Goal: Task Accomplishment & Management: Manage account settings

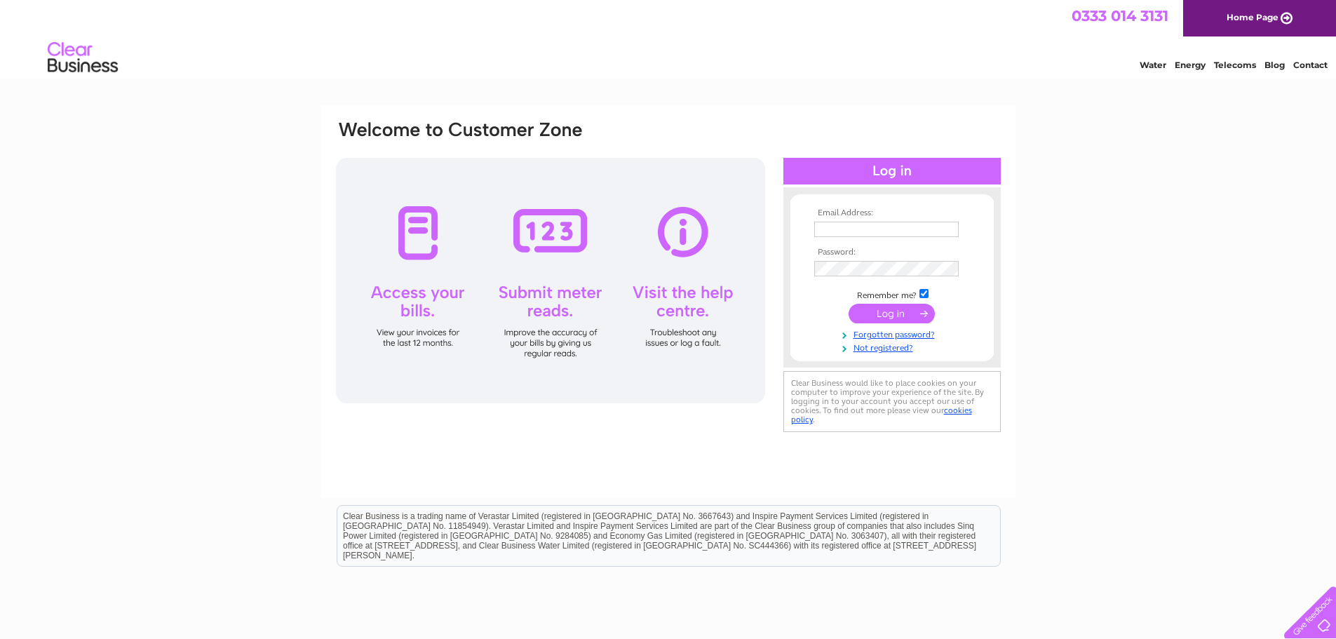
type input "[EMAIL_ADDRESS][DOMAIN_NAME]"
click at [886, 320] on input "submit" at bounding box center [892, 314] width 86 height 20
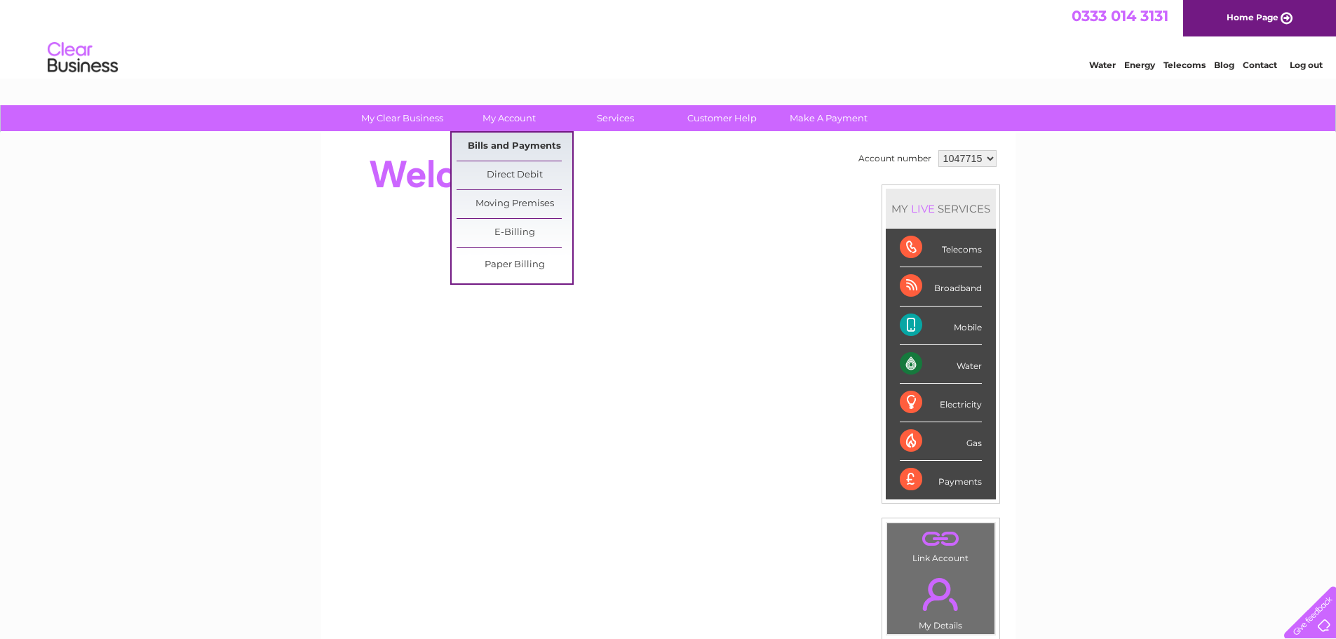
click at [504, 140] on link "Bills and Payments" at bounding box center [515, 147] width 116 height 28
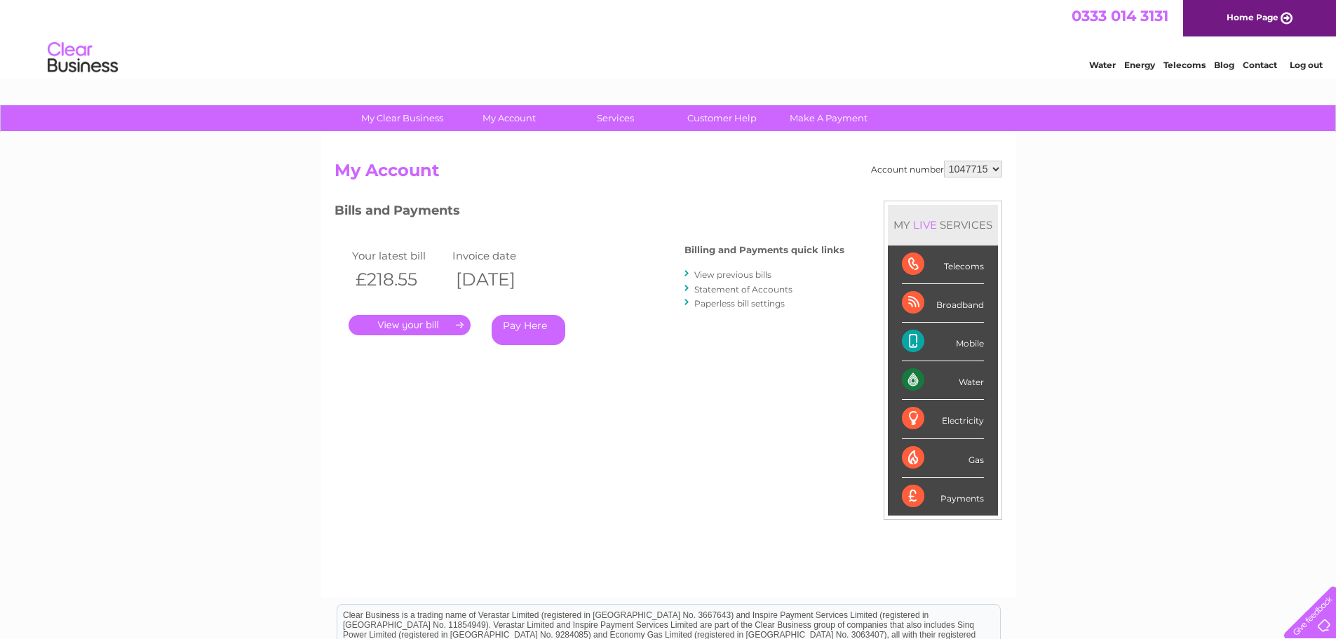
click at [437, 328] on link "." at bounding box center [410, 325] width 122 height 20
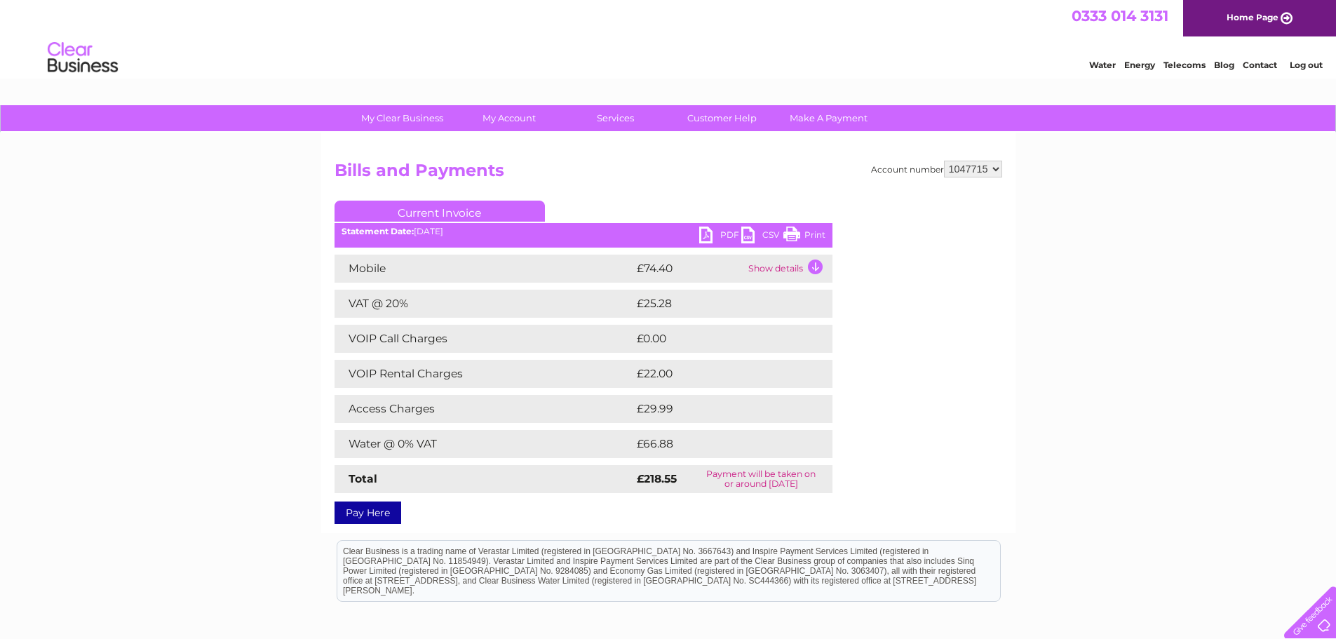
click at [584, 443] on td "Water @ 0% VAT" at bounding box center [484, 444] width 299 height 28
click at [721, 236] on link "PDF" at bounding box center [720, 237] width 42 height 20
